Goal: Information Seeking & Learning: Learn about a topic

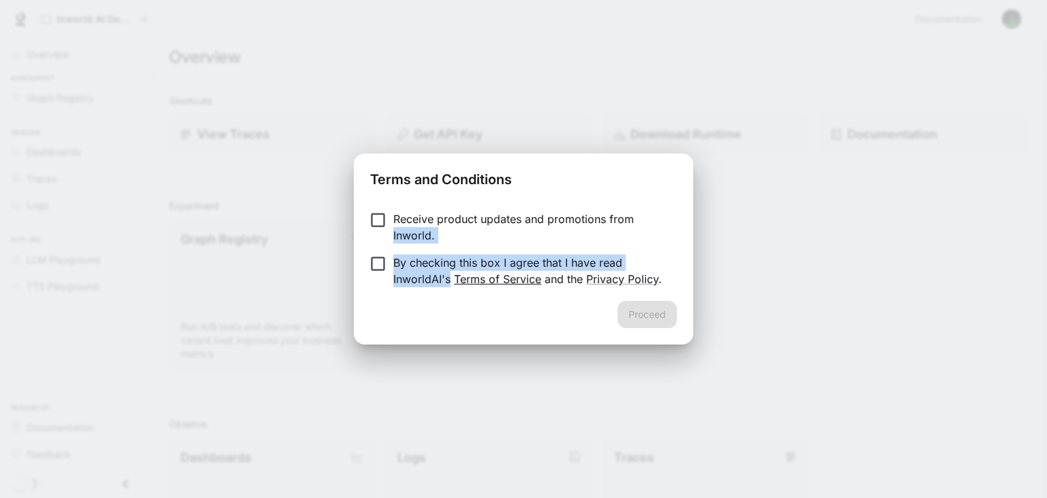
drag, startPoint x: 652, startPoint y: 221, endPoint x: 464, endPoint y: 273, distance: 194.7
click at [447, 271] on form "Receive product updates and promotions from Inworld. By checking this box I agr…" at bounding box center [523, 249] width 307 height 76
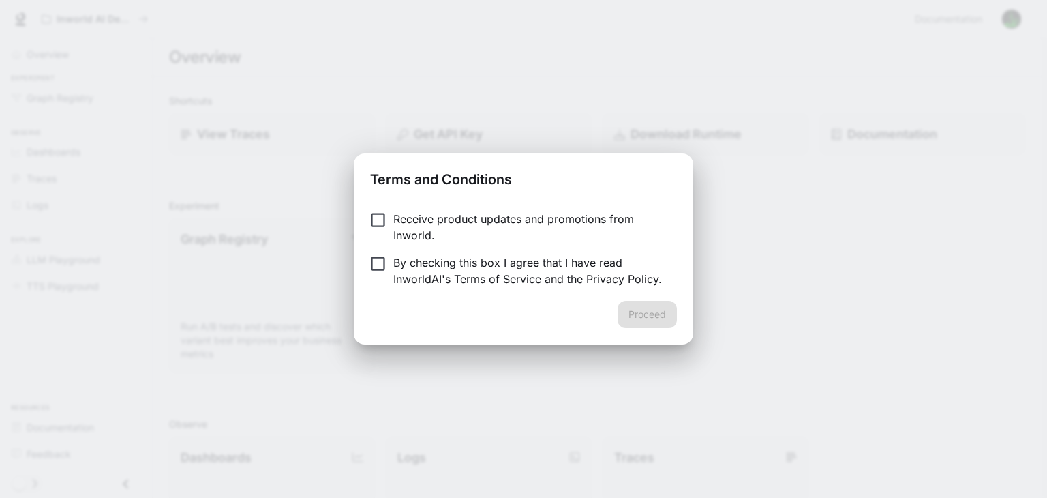
drag, startPoint x: 530, startPoint y: 300, endPoint x: 567, endPoint y: 301, distance: 36.8
click at [532, 301] on div "Proceed" at bounding box center [523, 323] width 339 height 44
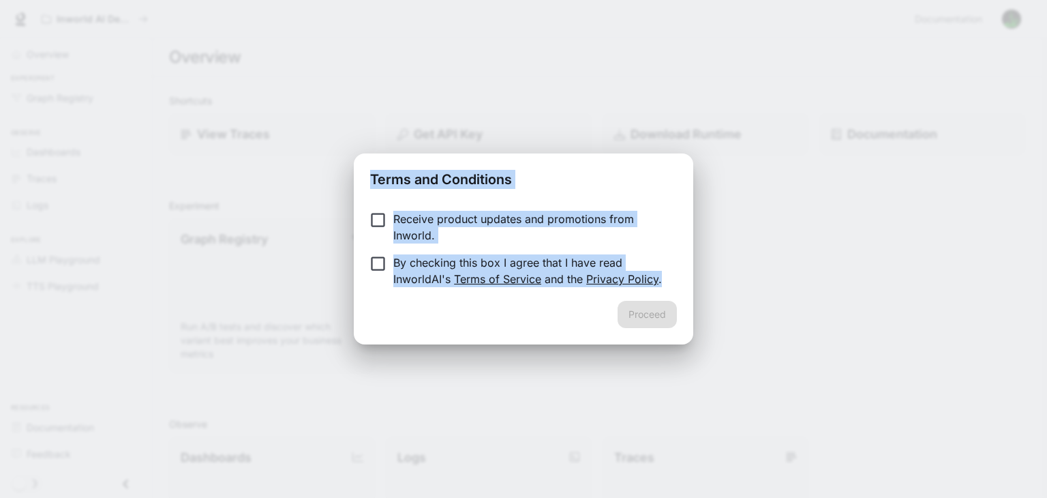
drag, startPoint x: 579, startPoint y: 301, endPoint x: 365, endPoint y: 192, distance: 240.5
click at [365, 192] on div "Terms and Conditions Receive product updates and promotions from Inworld. By ch…" at bounding box center [523, 248] width 339 height 191
copy div "Terms and Conditions Receive product updates and promotions from Inworld. By ch…"
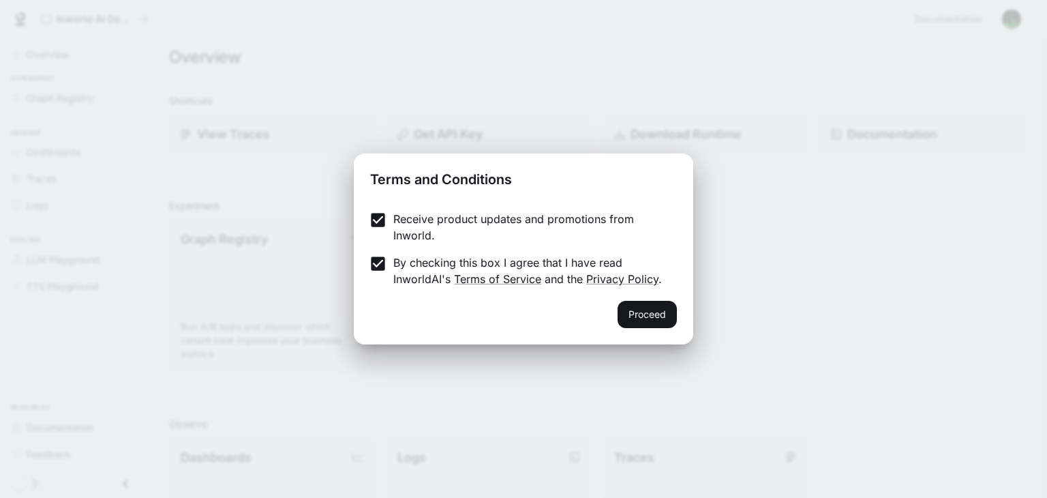
click at [412, 301] on div "Proceed" at bounding box center [523, 323] width 339 height 44
click at [637, 312] on button "Proceed" at bounding box center [647, 314] width 59 height 27
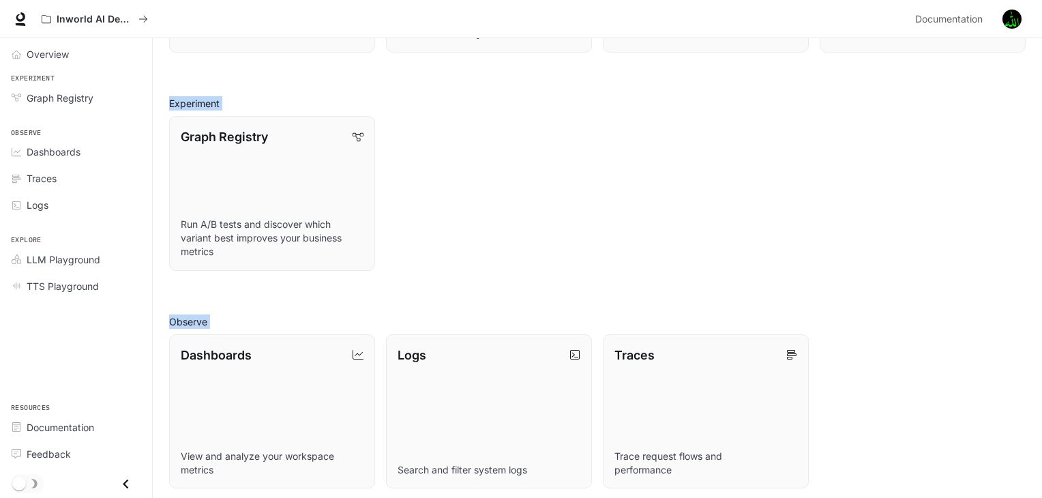
scroll to position [327, 0]
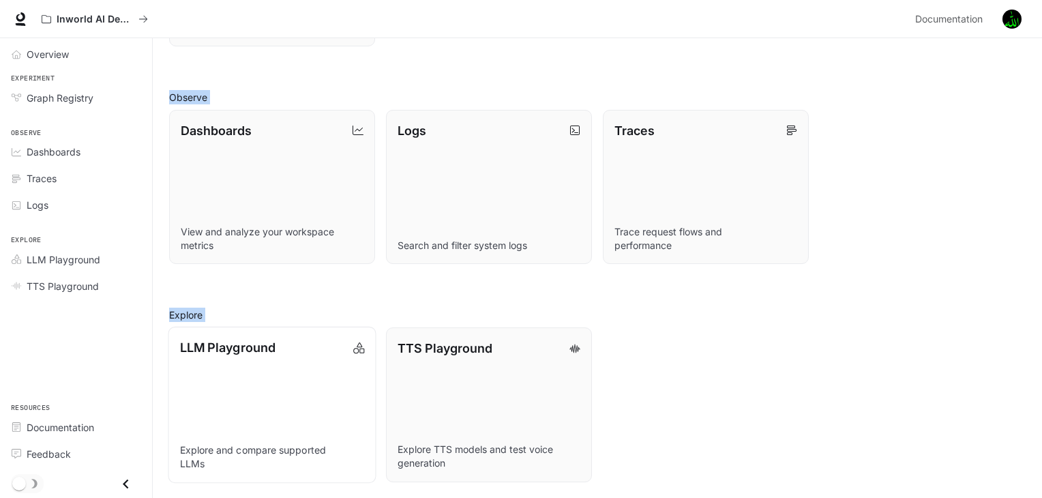
drag, startPoint x: 873, startPoint y: 58, endPoint x: 270, endPoint y: 446, distance: 716.7
click at [265, 467] on main "Overview Shortcuts View Traces Get API Key Download Runtime Documentation Exper…" at bounding box center [597, 105] width 889 height 787
copy main "Shortcuts View Traces Get API Key Download Runtime Documentation Experiment Gra…"
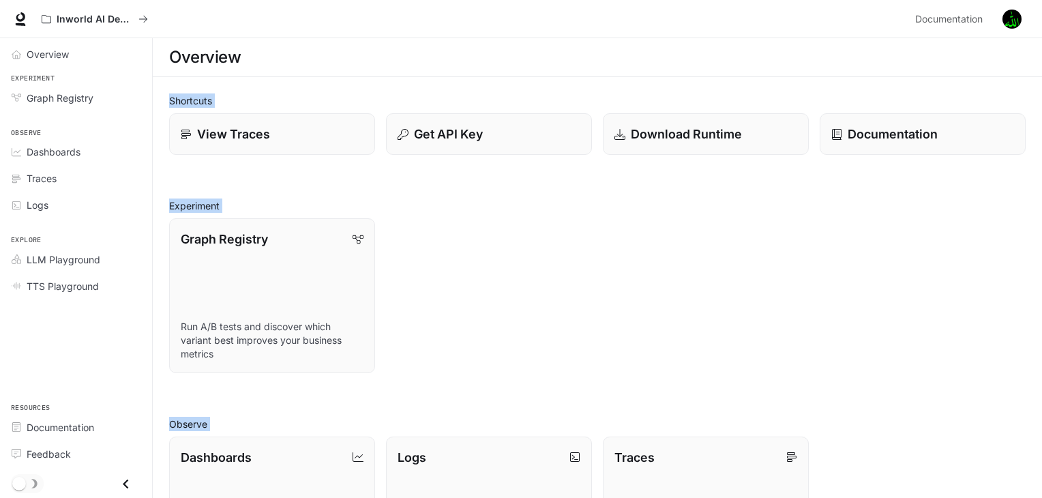
click at [484, 238] on div "Graph Registry Run A/B tests and discover which variant best improves your busi…" at bounding box center [591, 290] width 867 height 166
drag, startPoint x: 273, startPoint y: 1, endPoint x: 157, endPoint y: 328, distance: 346.9
click at [80, 414] on div "Skip to main content Inworld AI Demos Documentation Documentation Portal Overvi…" at bounding box center [521, 412] width 1042 height 825
click at [796, 15] on div "Inworld AI Demos" at bounding box center [472, 18] width 874 height 27
drag, startPoint x: 357, startPoint y: 63, endPoint x: 110, endPoint y: 69, distance: 246.8
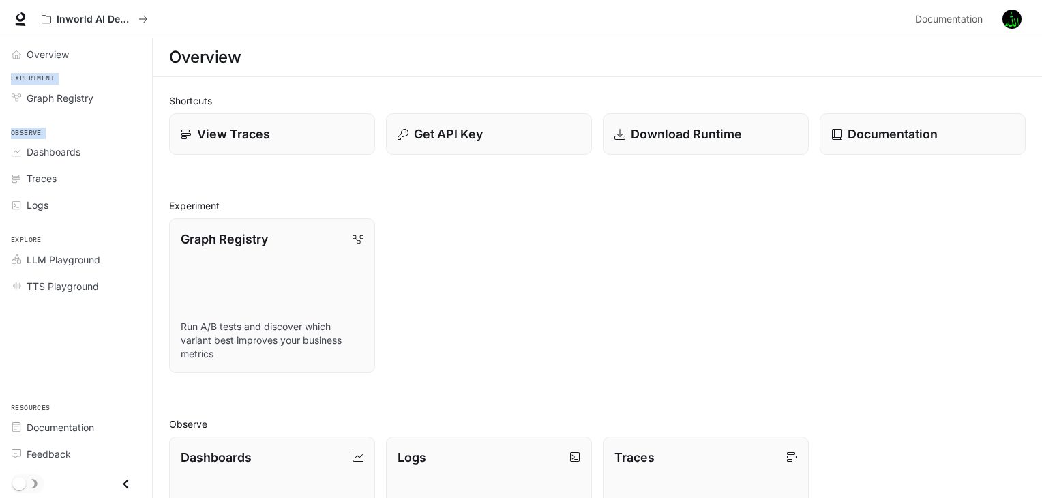
click at [135, 143] on div "Skip to main content Inworld AI Demos Documentation Documentation Portal Overvi…" at bounding box center [521, 412] width 1042 height 825
drag, startPoint x: 58, startPoint y: 5, endPoint x: 266, endPoint y: 224, distance: 301.8
click at [266, 224] on div "Skip to main content Inworld AI Demos Documentation Documentation Portal Overvi…" at bounding box center [521, 412] width 1042 height 825
click at [243, 12] on div "Inworld AI Demos" at bounding box center [472, 18] width 874 height 27
drag, startPoint x: 256, startPoint y: 20, endPoint x: 245, endPoint y: 23, distance: 11.2
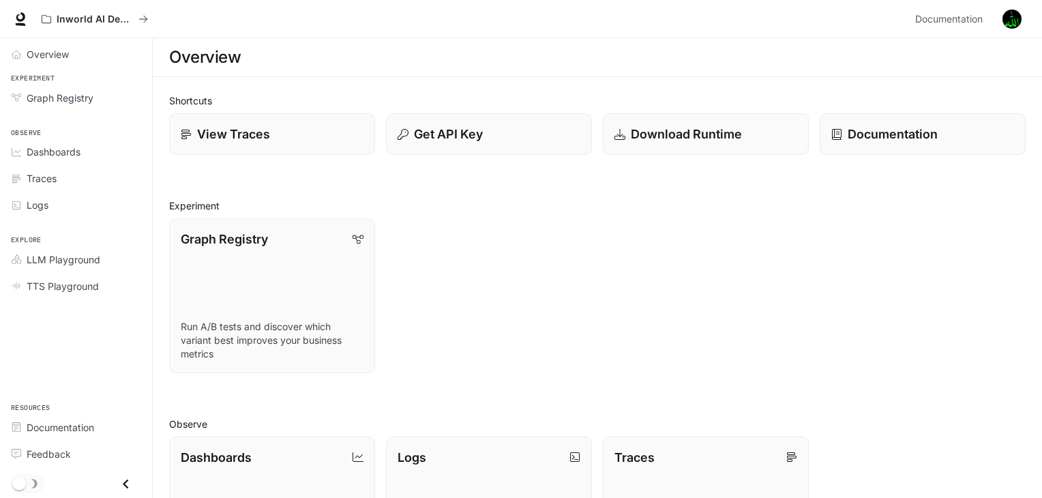
click at [256, 20] on div "Inworld AI Demos" at bounding box center [472, 18] width 874 height 27
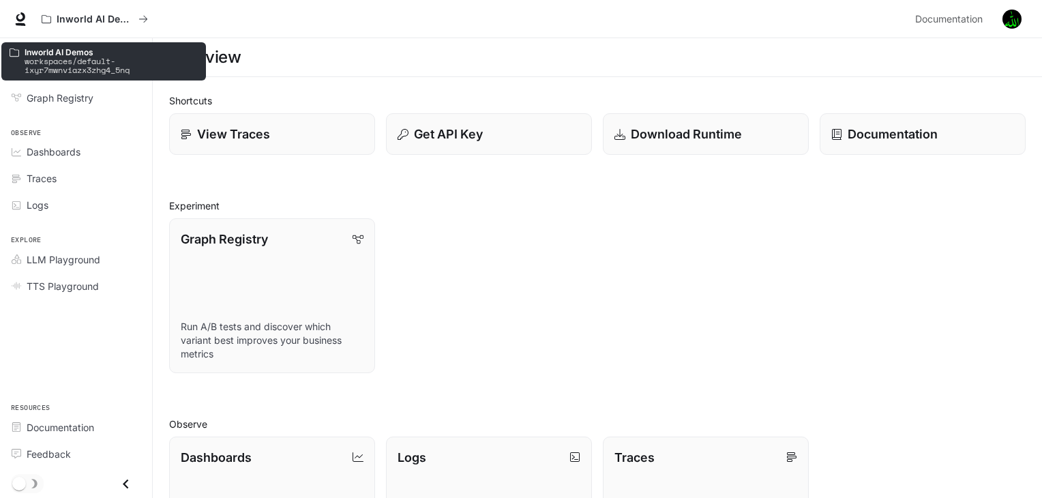
click at [230, 7] on div "Inworld AI Demos" at bounding box center [472, 18] width 874 height 27
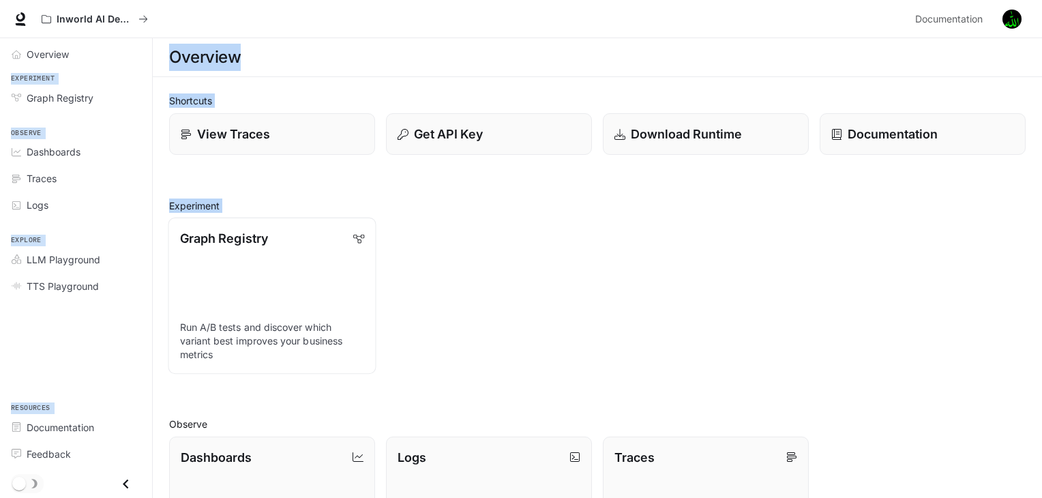
drag, startPoint x: 404, startPoint y: 16, endPoint x: 231, endPoint y: 288, distance: 321.9
click at [194, 301] on div "Skip to main content Inworld AI Demos Documentation Documentation Portal Overvi…" at bounding box center [521, 412] width 1042 height 825
click at [637, 206] on h2 "Experiment" at bounding box center [597, 205] width 856 height 14
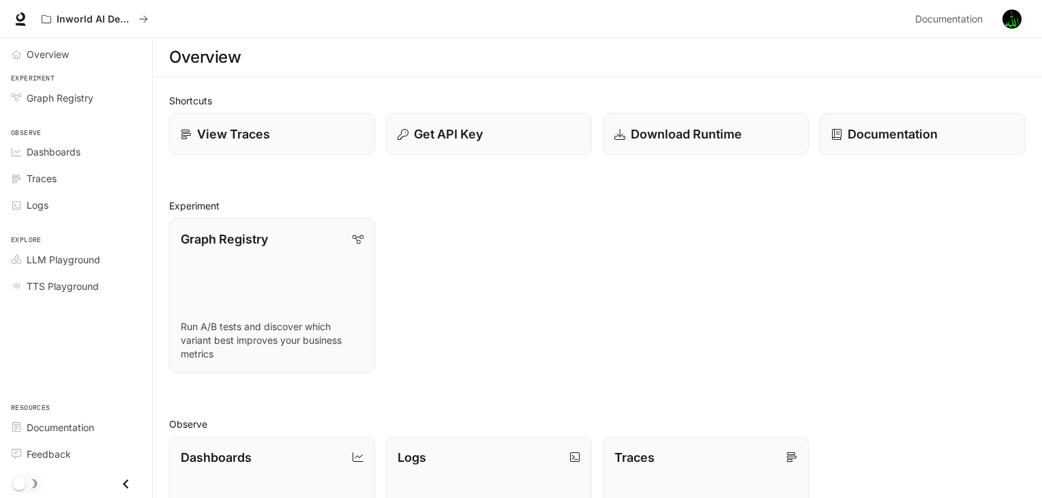
click at [563, 25] on div "Inworld AI Demos" at bounding box center [472, 18] width 874 height 27
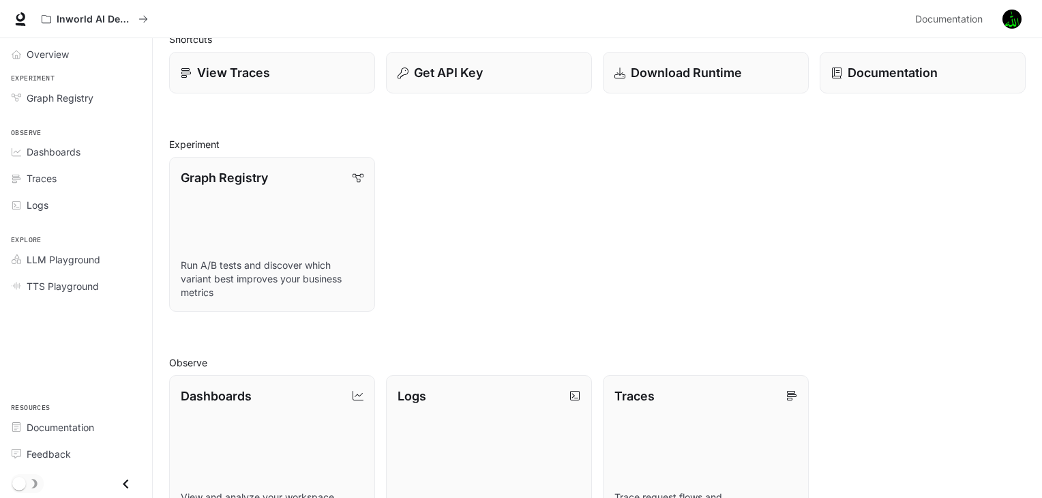
scroll to position [327, 0]
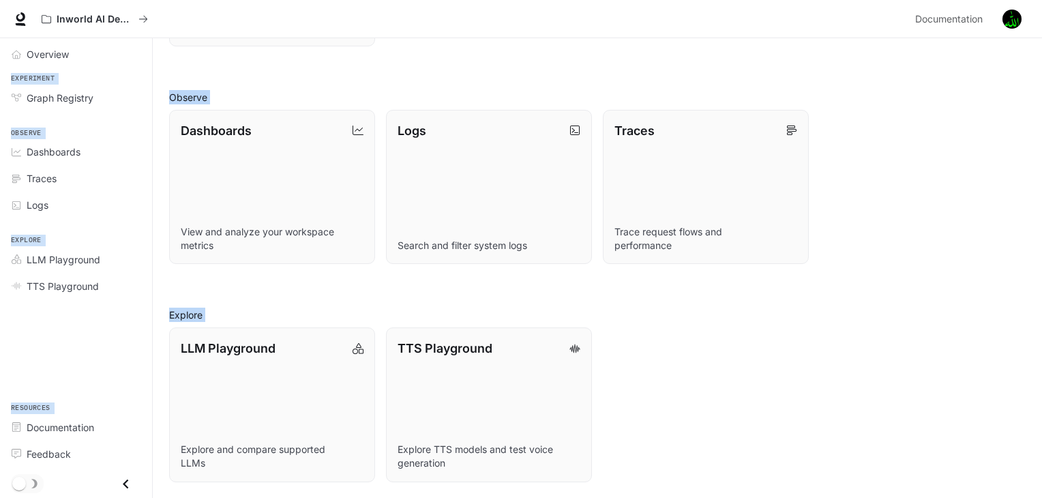
drag, startPoint x: 510, startPoint y: 46, endPoint x: 203, endPoint y: 512, distance: 557.6
click at [203, 497] on html "Skip to main content Inworld AI Demos Documentation Documentation Portal Overvi…" at bounding box center [521, 85] width 1042 height 825
click at [352, 28] on div "Inworld AI Demos" at bounding box center [472, 18] width 874 height 27
click at [757, 369] on div "LLM Playground Explore and compare supported LLMs TTS Playground Explore TTS mo…" at bounding box center [591, 399] width 867 height 166
click at [224, 372] on link "LLM Playground Explore and compare supported LLMs" at bounding box center [272, 405] width 208 height 156
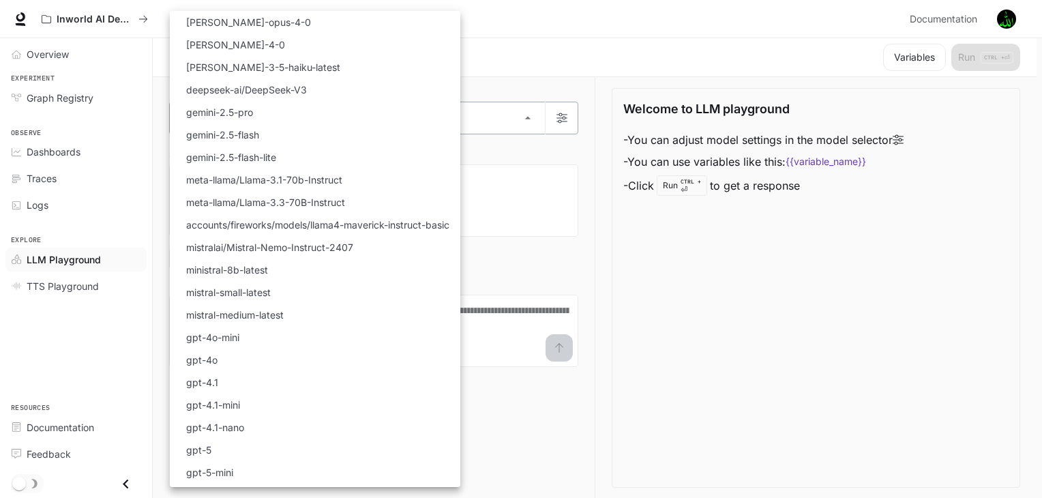
click at [286, 121] on body "Skip to main content Inworld AI Demos Documentation Documentation Portal Overvi…" at bounding box center [521, 249] width 1042 height 498
click at [897, 334] on div at bounding box center [523, 249] width 1047 height 498
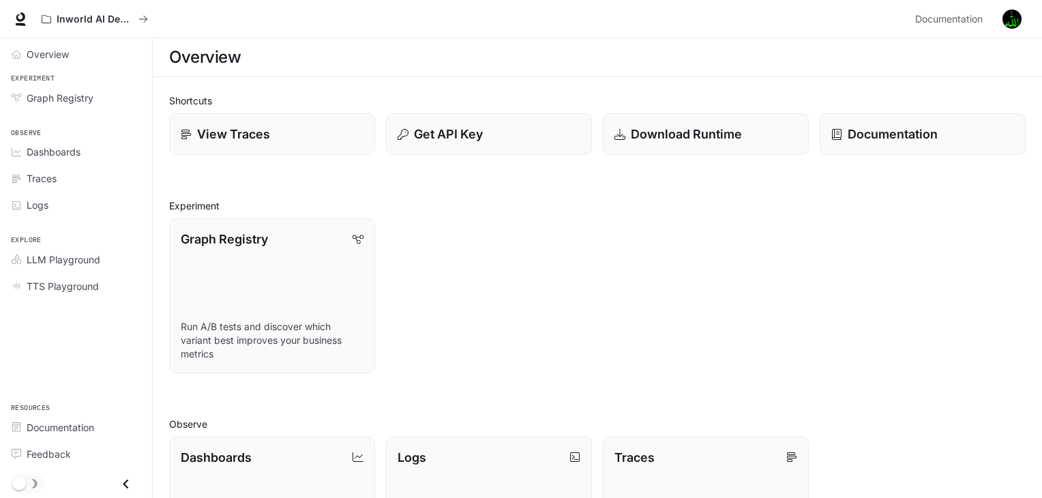
scroll to position [327, 0]
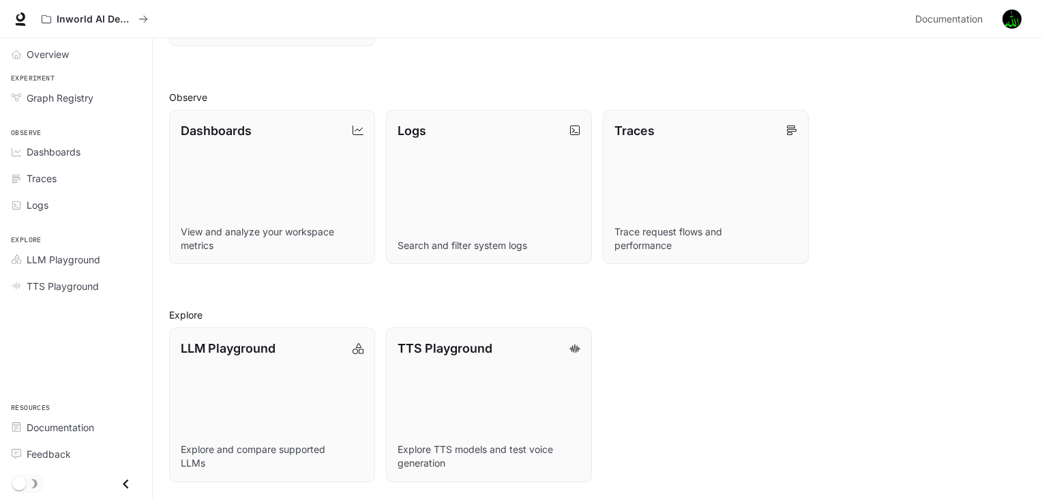
click at [176, 310] on h2 "Explore" at bounding box center [597, 314] width 856 height 14
click at [177, 310] on h2 "Explore" at bounding box center [597, 314] width 856 height 14
click at [534, 363] on link "TTS Playground Explore TTS models and test voice generation" at bounding box center [488, 405] width 208 height 156
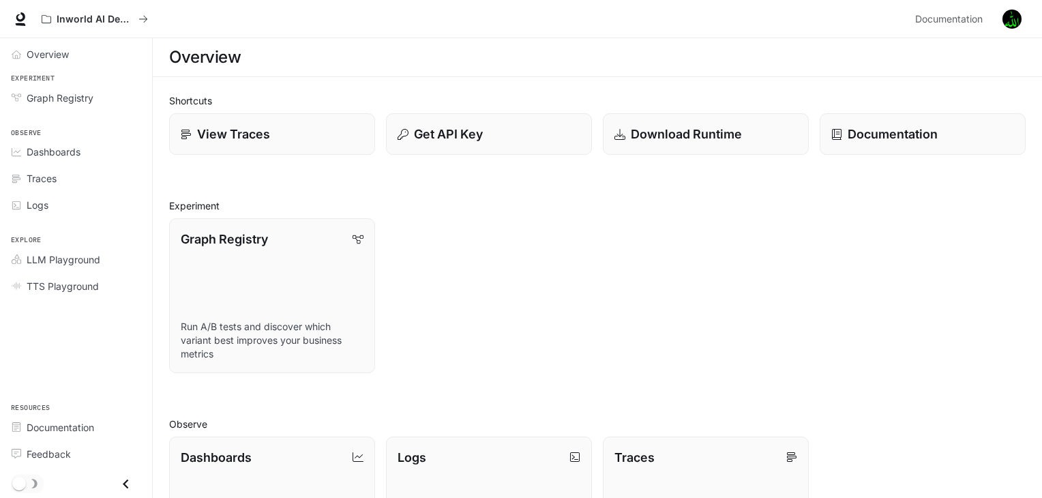
scroll to position [327, 0]
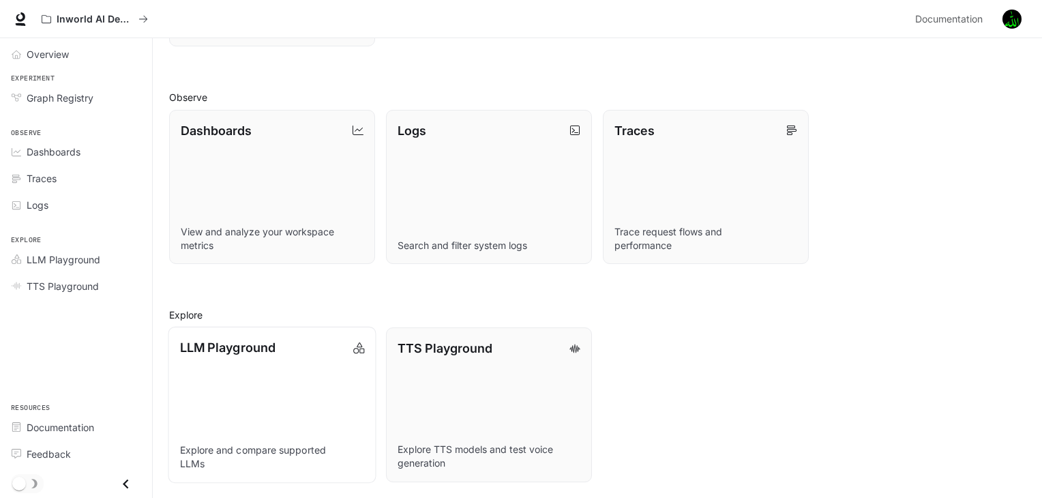
click at [196, 452] on p "Explore and compare supported LLMs" at bounding box center [272, 456] width 185 height 27
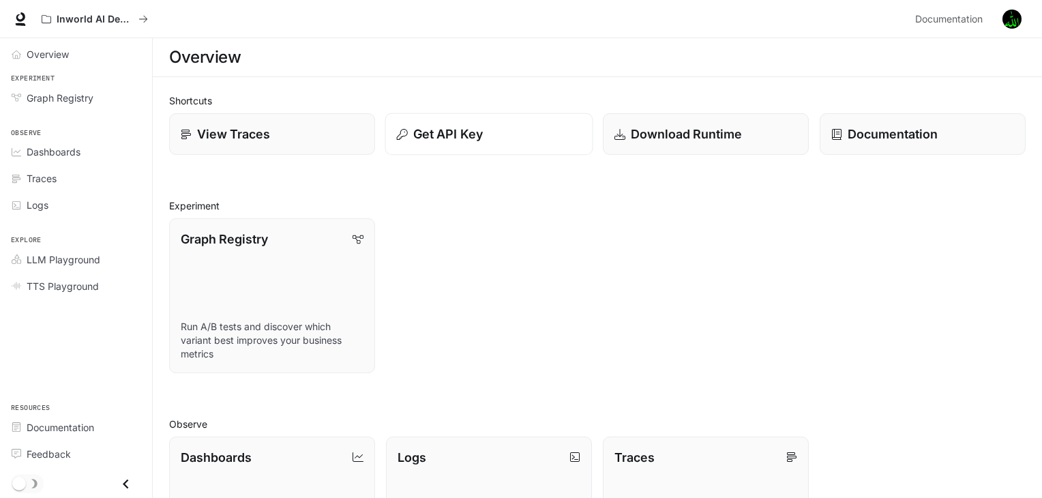
click at [470, 142] on p "Get API Key" at bounding box center [448, 134] width 70 height 18
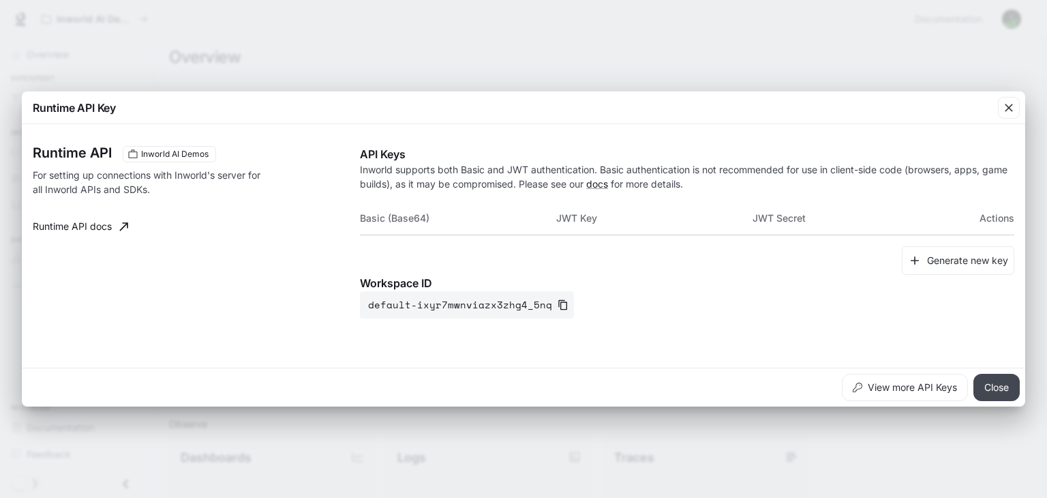
click at [999, 386] on button "Close" at bounding box center [996, 387] width 46 height 27
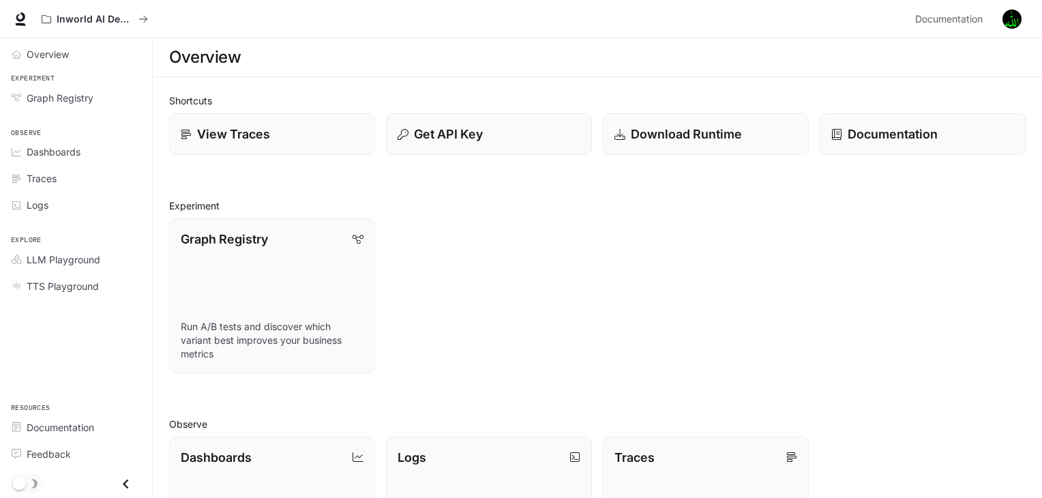
click at [52, 350] on div "Overview Experiment Graph Registry Observe Dashboards Traces Logs Explore LLM P…" at bounding box center [76, 267] width 152 height 459
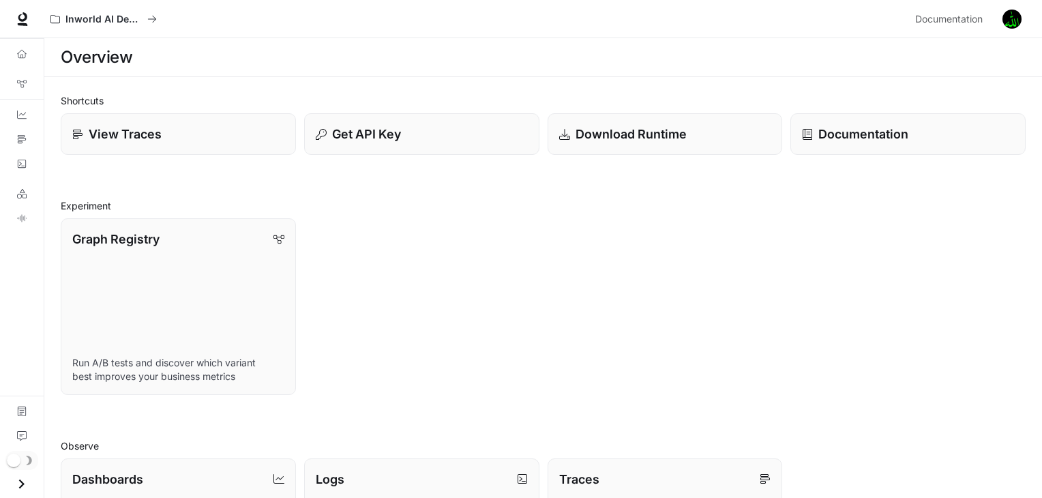
click at [0, 314] on div "Overview Graph Registry Dashboards Traces Logs LLM Playground TTS Playground Do…" at bounding box center [22, 267] width 44 height 459
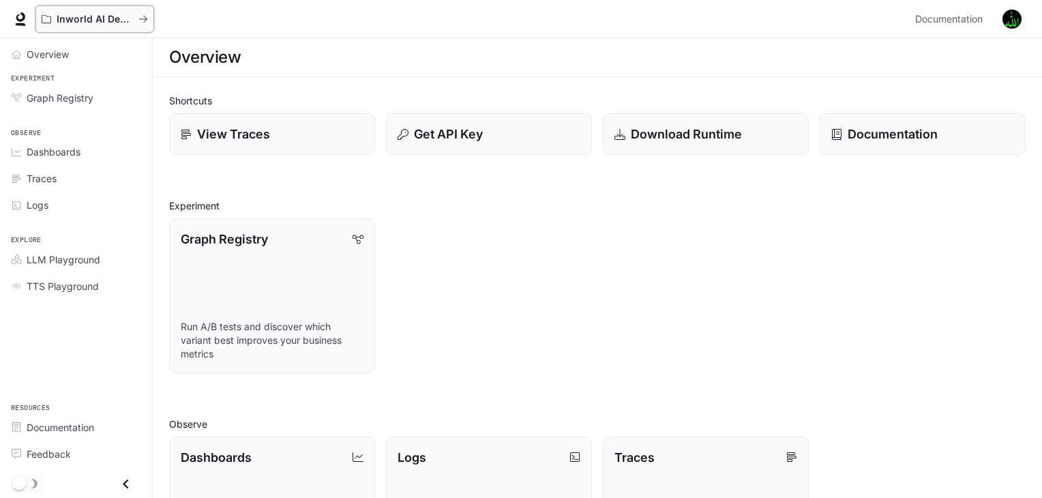
click at [139, 17] on icon "All workspaces" at bounding box center [143, 19] width 10 height 10
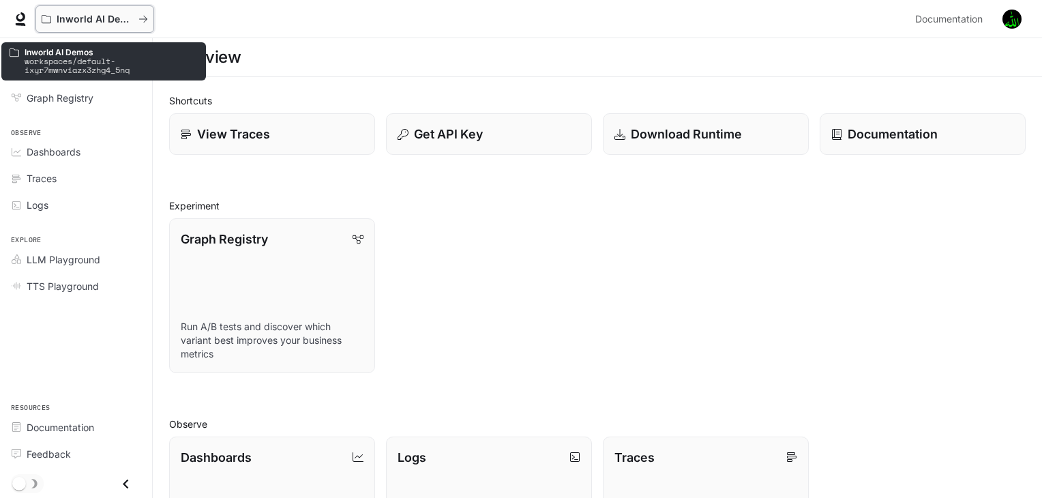
click at [51, 14] on div "Inworld AI Demos" at bounding box center [90, 20] width 97 height 12
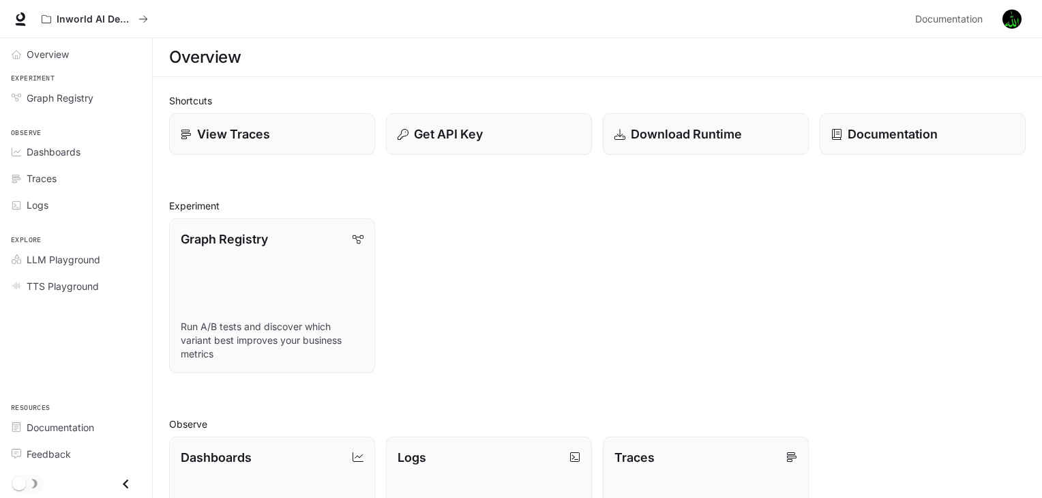
click at [269, 42] on section "Overview" at bounding box center [597, 57] width 889 height 39
click at [233, 50] on h1 "Overview" at bounding box center [205, 57] width 72 height 27
click at [963, 16] on span "Documentation" at bounding box center [948, 19] width 67 height 17
